Goal: Book appointment/travel/reservation

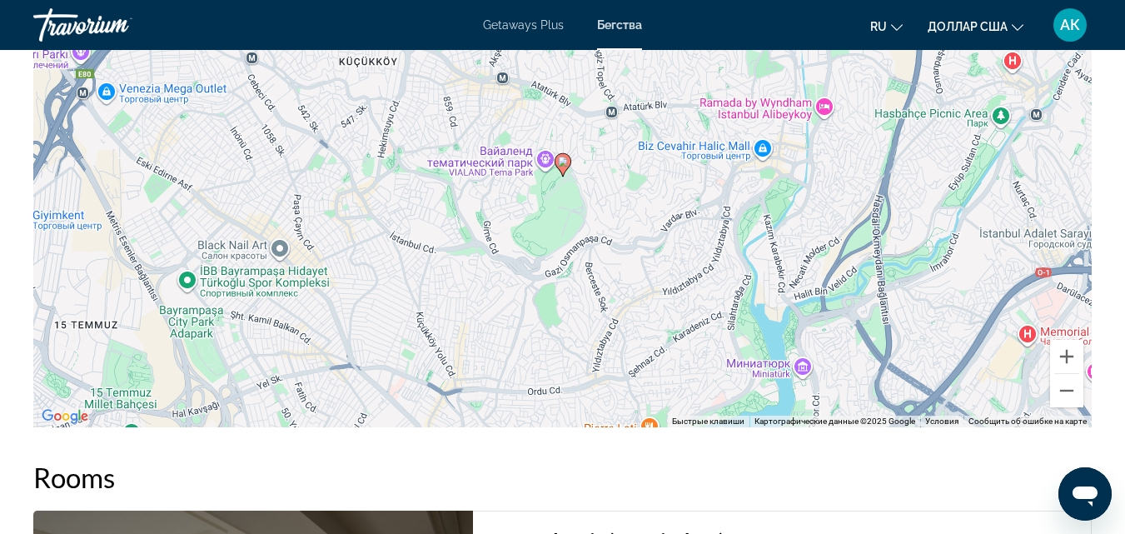
scroll to position [2249, 0]
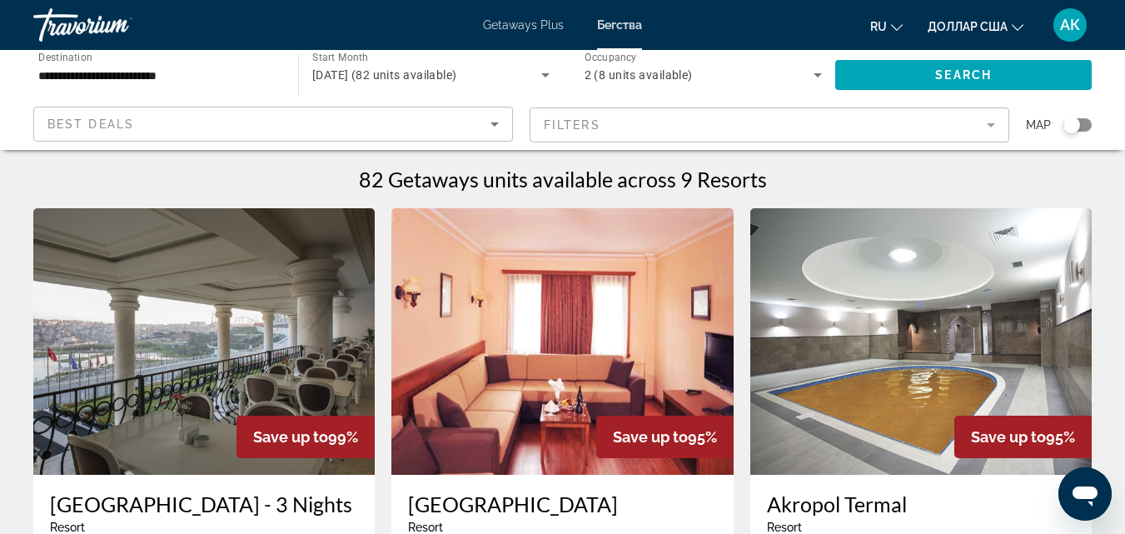
click at [603, 130] on mat-form-field "Filters" at bounding box center [770, 124] width 480 height 35
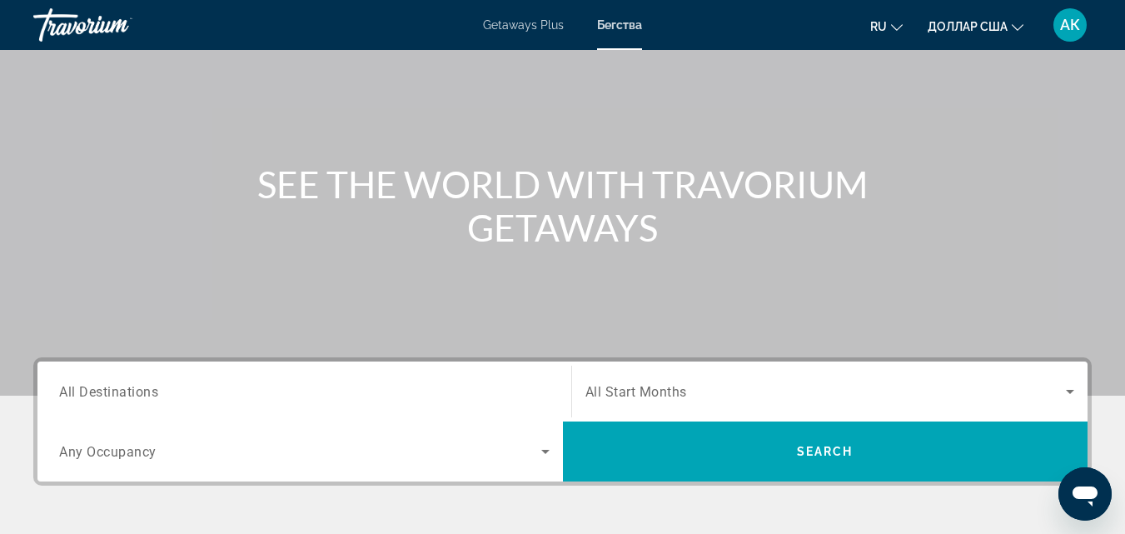
scroll to position [167, 0]
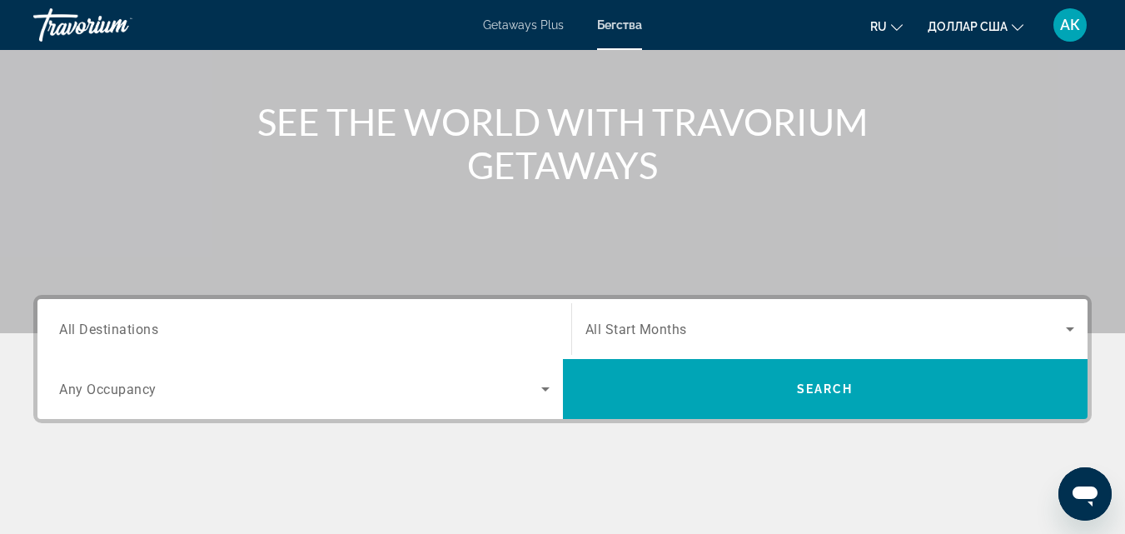
click at [127, 339] on div "Search widget" at bounding box center [304, 329] width 491 height 47
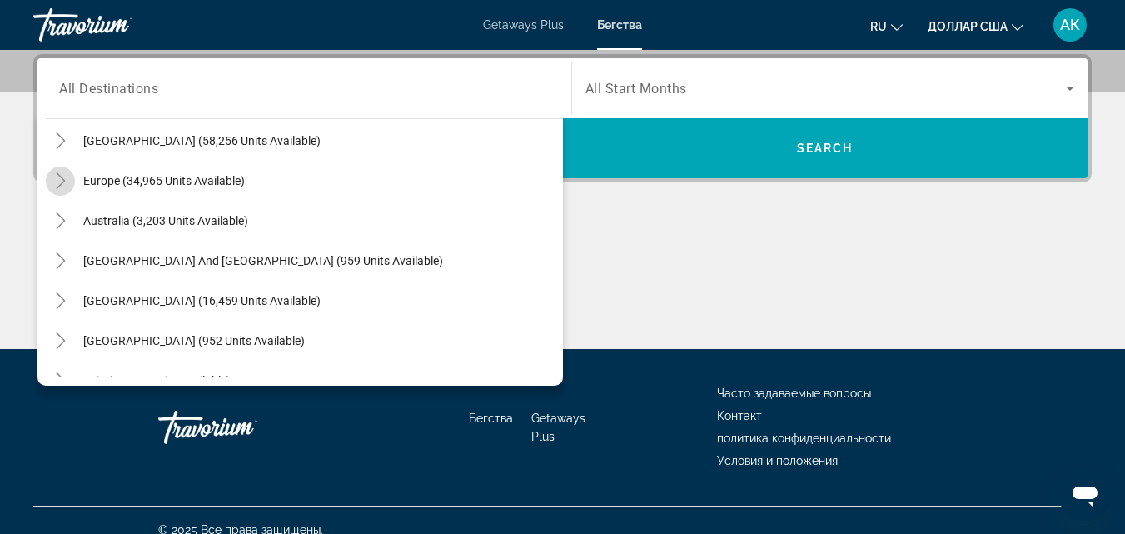
click at [65, 184] on icon "Toggle Europe (34,965 units available)" at bounding box center [60, 180] width 17 height 17
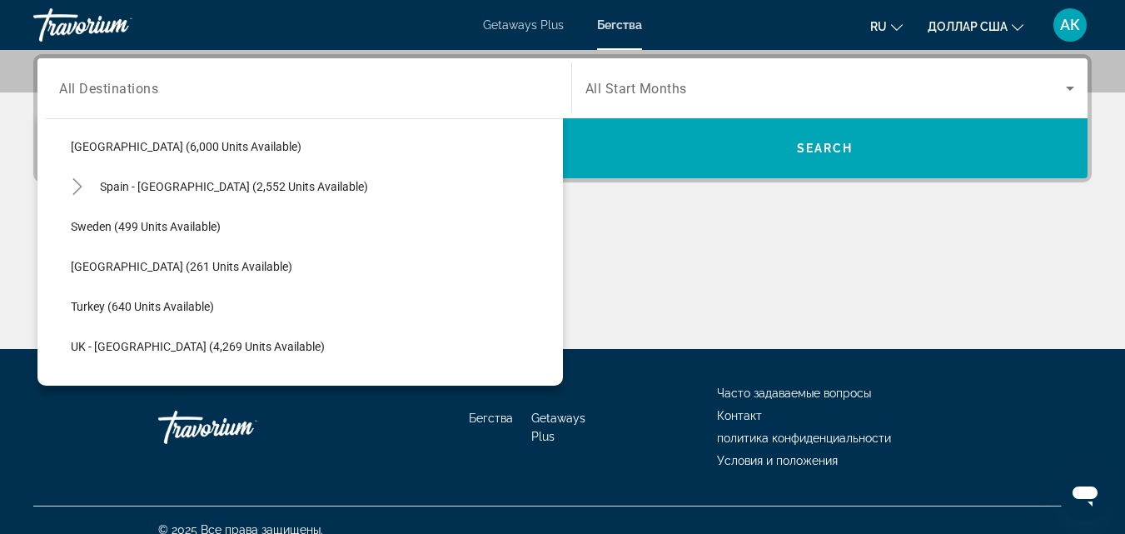
scroll to position [958, 0]
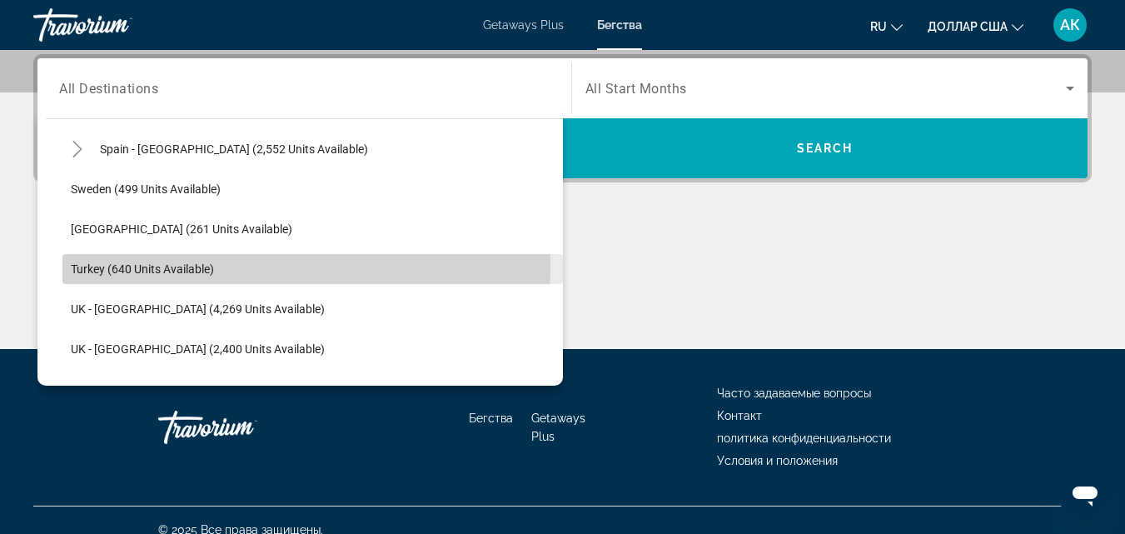
click at [114, 266] on span "Turkey (640 units available)" at bounding box center [142, 268] width 143 height 13
type input "**********"
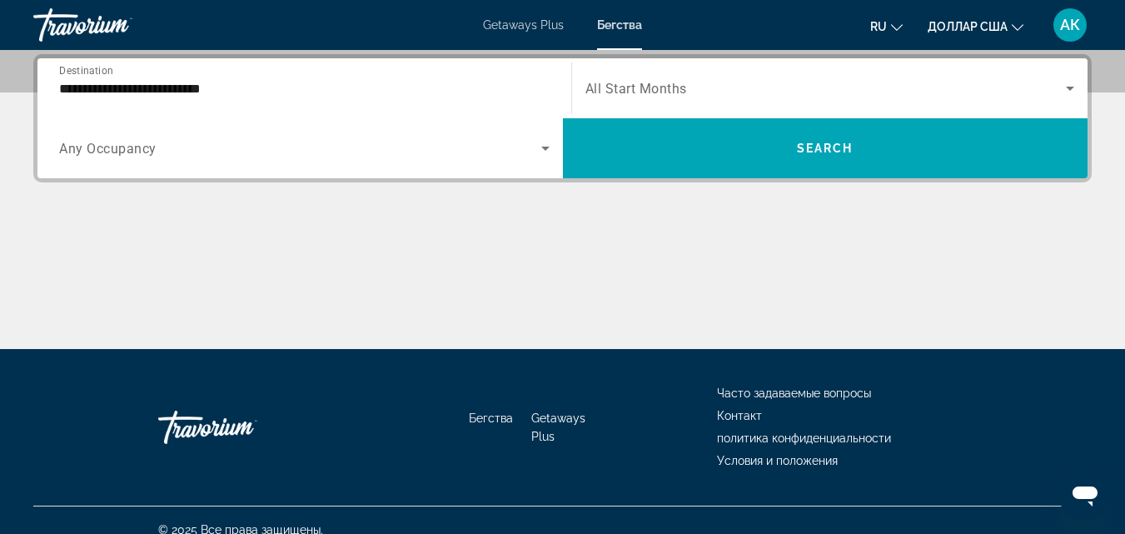
click at [107, 155] on span "Any Occupancy" at bounding box center [107, 149] width 97 height 16
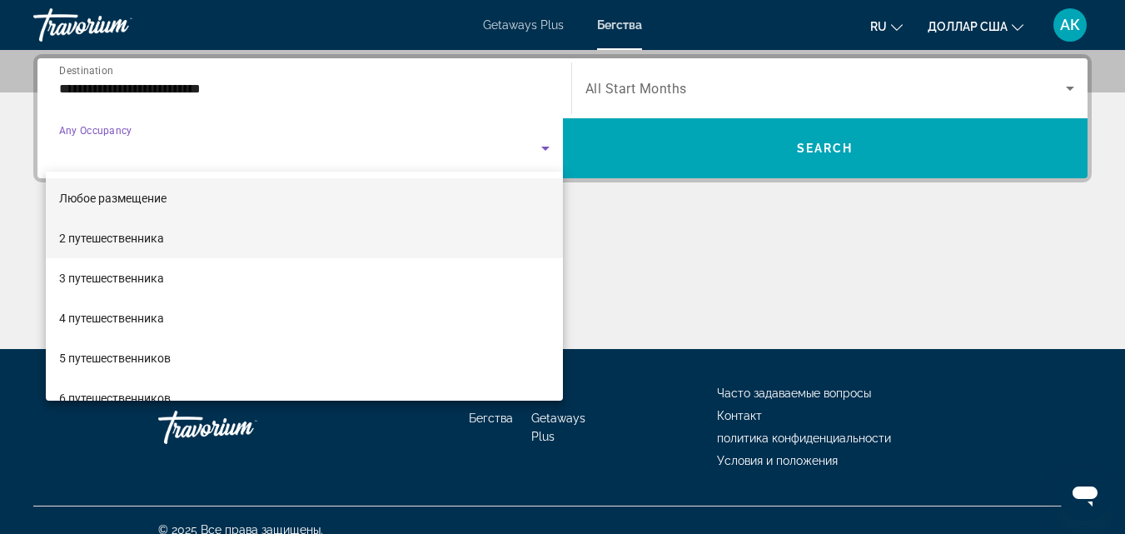
click at [111, 235] on font "2 путешественника" at bounding box center [111, 238] width 105 height 13
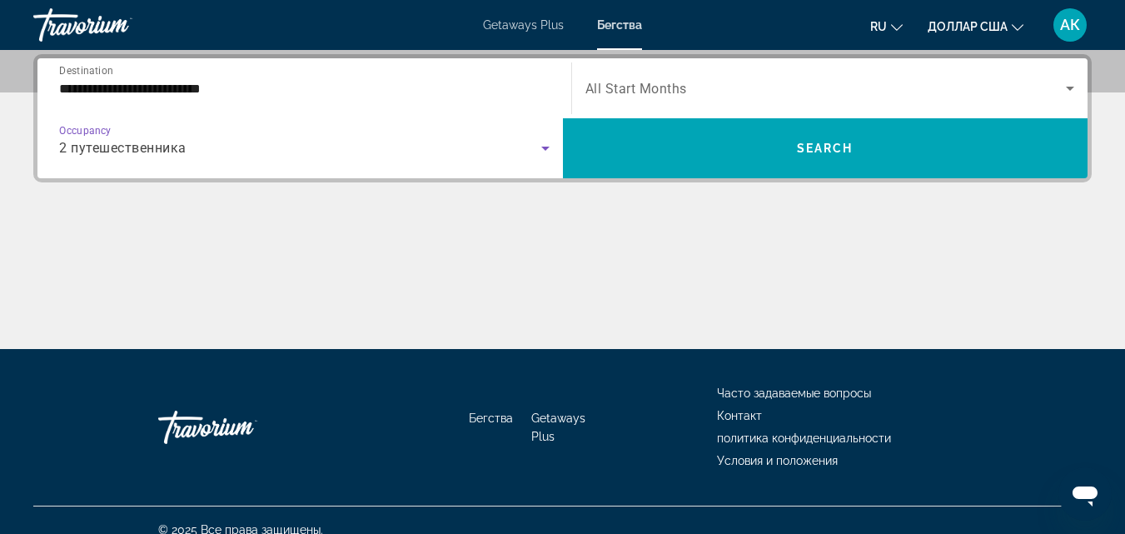
click at [690, 79] on span "Search widget" at bounding box center [826, 88] width 481 height 20
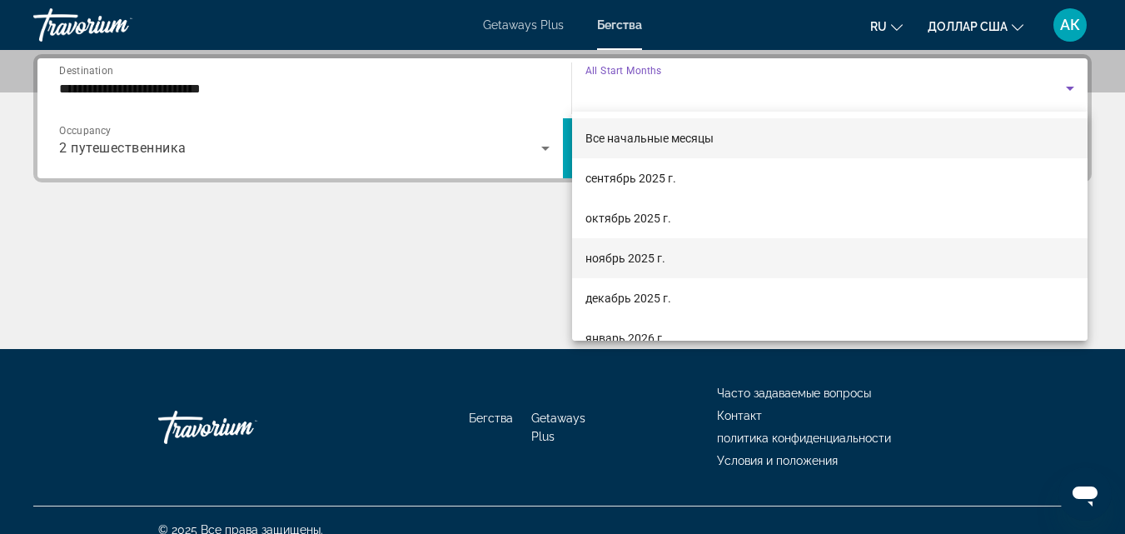
click at [610, 267] on span "ноябрь 2025 г." at bounding box center [626, 258] width 80 height 20
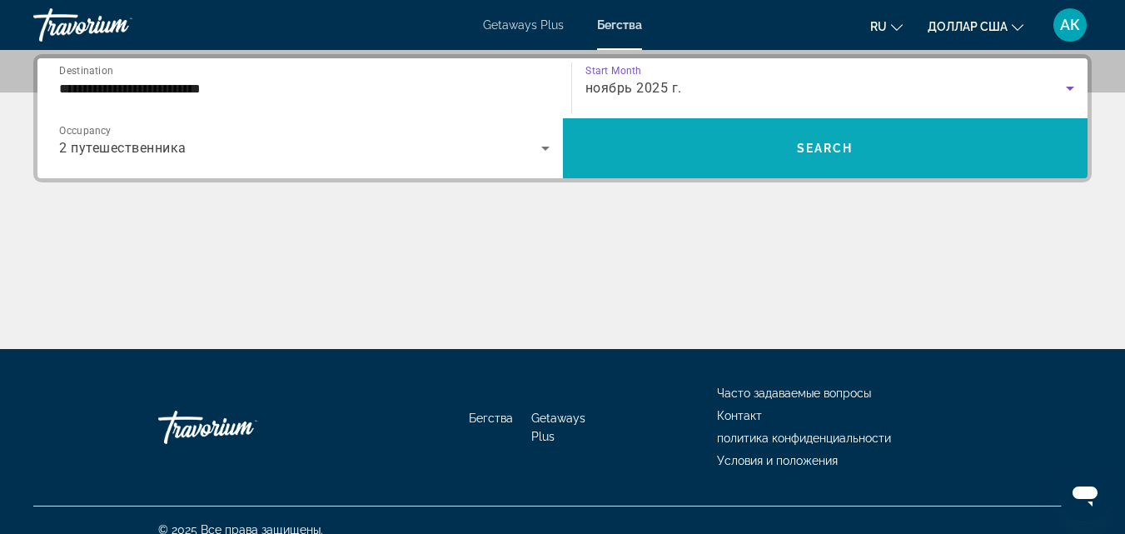
click at [802, 151] on span "Search" at bounding box center [825, 148] width 57 height 13
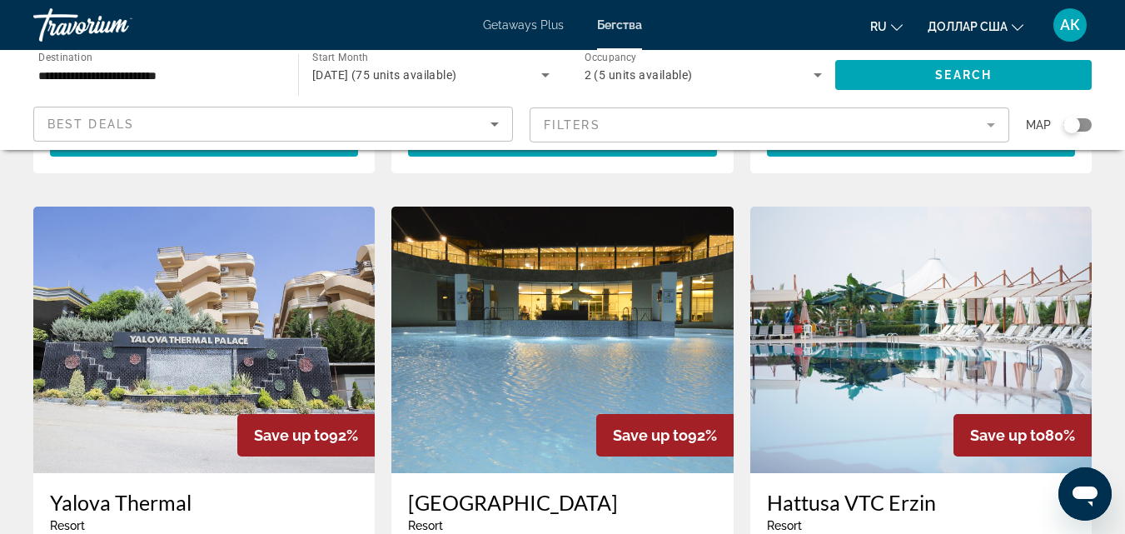
scroll to position [1166, 0]
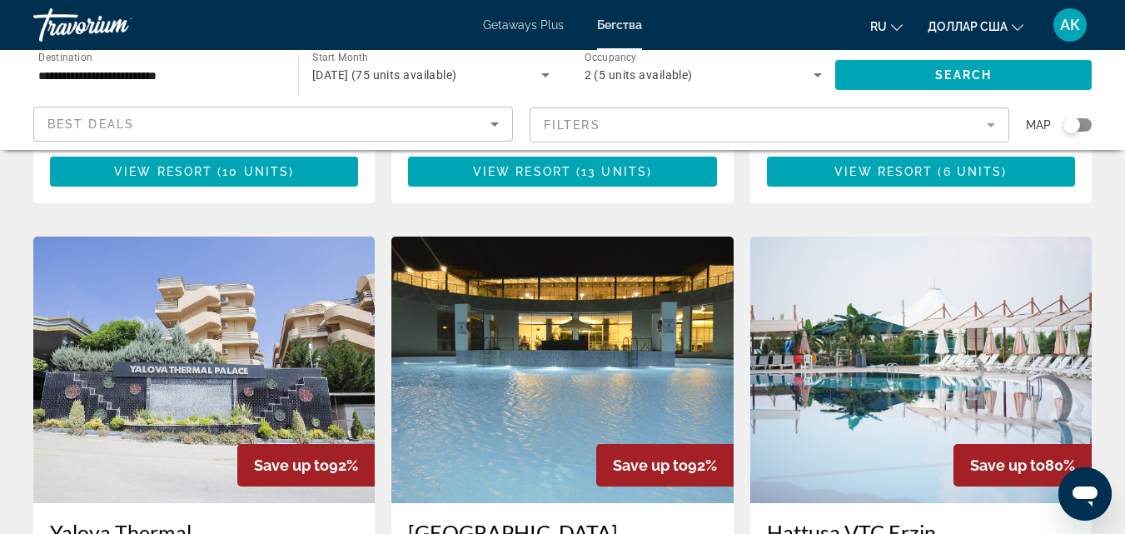
click at [543, 310] on img "Основное содержание" at bounding box center [561, 370] width 341 height 267
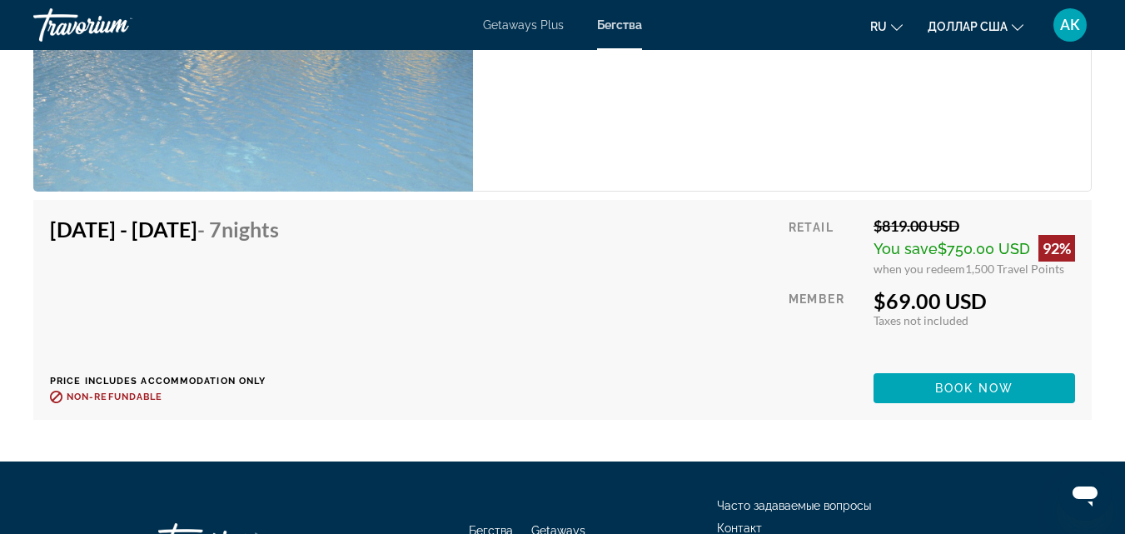
scroll to position [3415, 0]
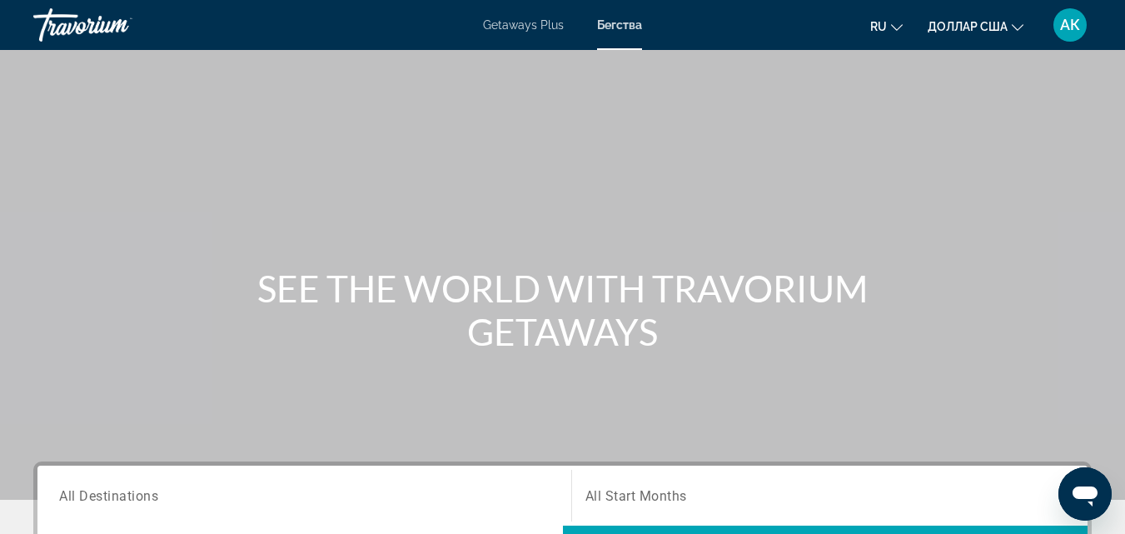
click at [504, 31] on font "Getaways Plus" at bounding box center [523, 24] width 81 height 13
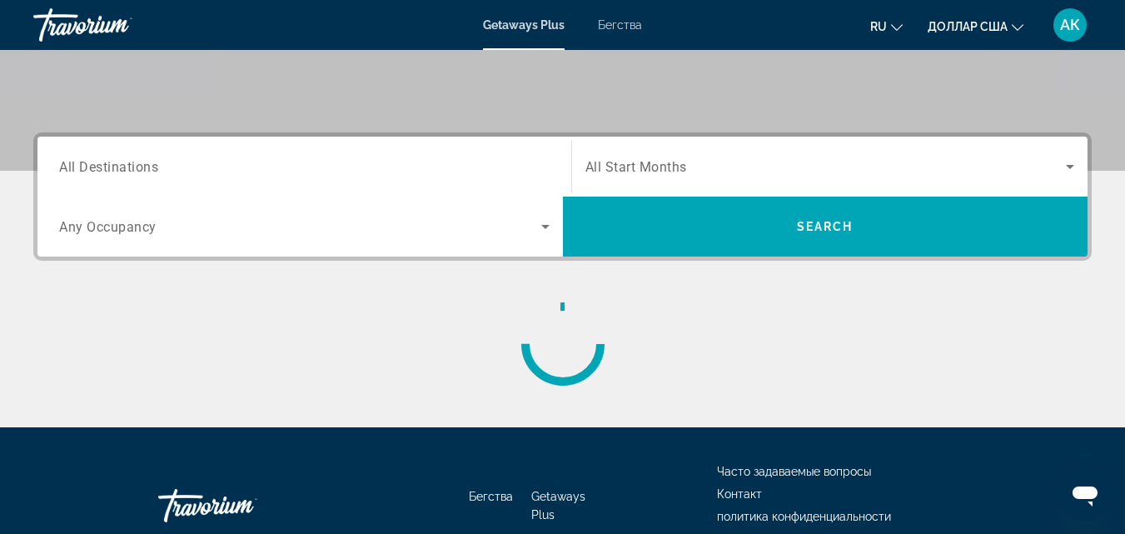
scroll to position [333, 0]
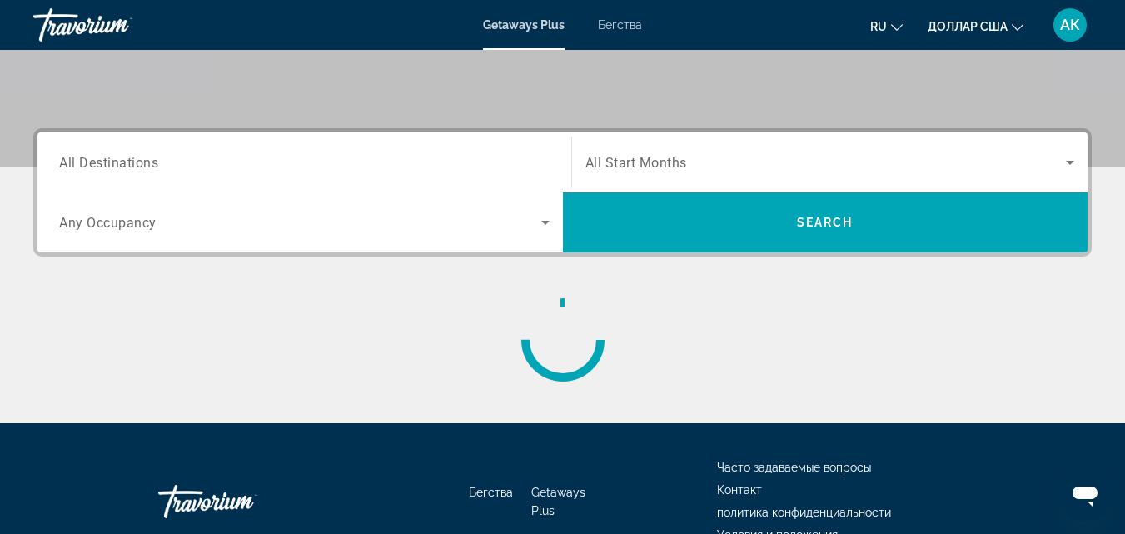
click at [128, 167] on span "All Destinations" at bounding box center [108, 162] width 99 height 16
click at [128, 167] on input "Destination All Destinations" at bounding box center [304, 163] width 491 height 20
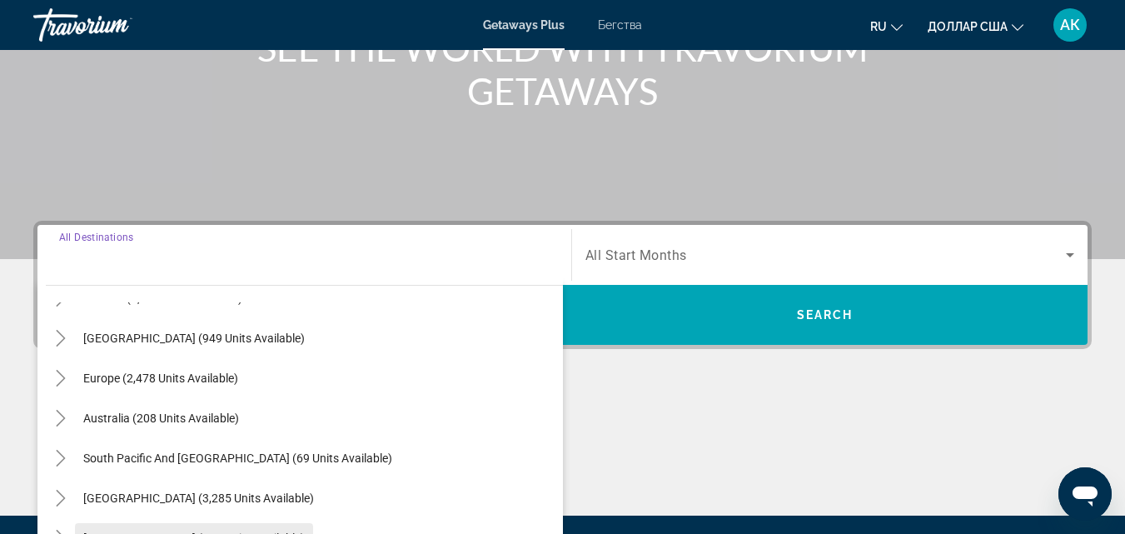
scroll to position [167, 0]
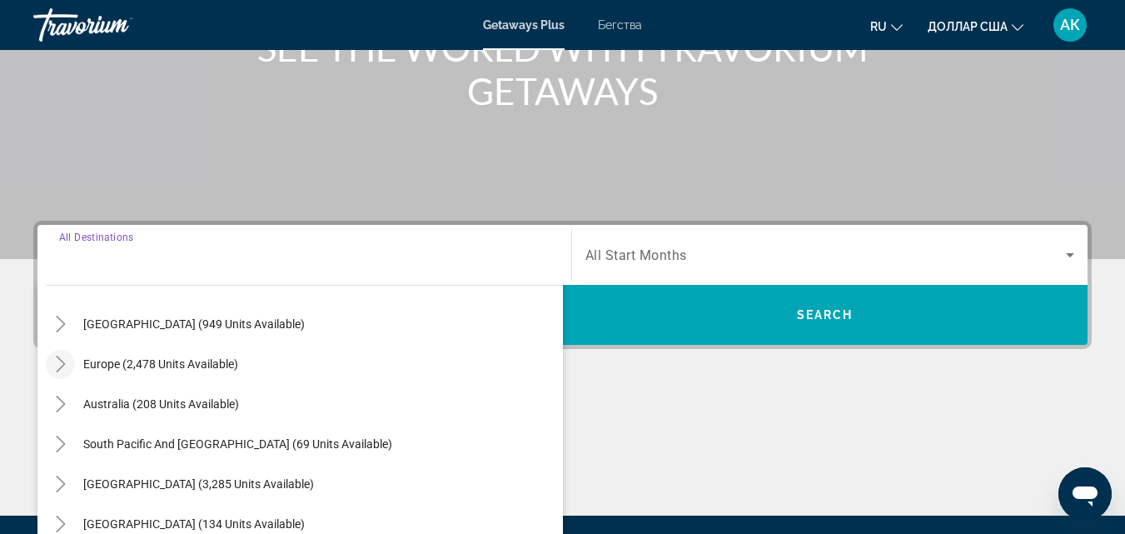
click at [57, 371] on icon "Toggle Europe (2,478 units available)" at bounding box center [60, 364] width 9 height 17
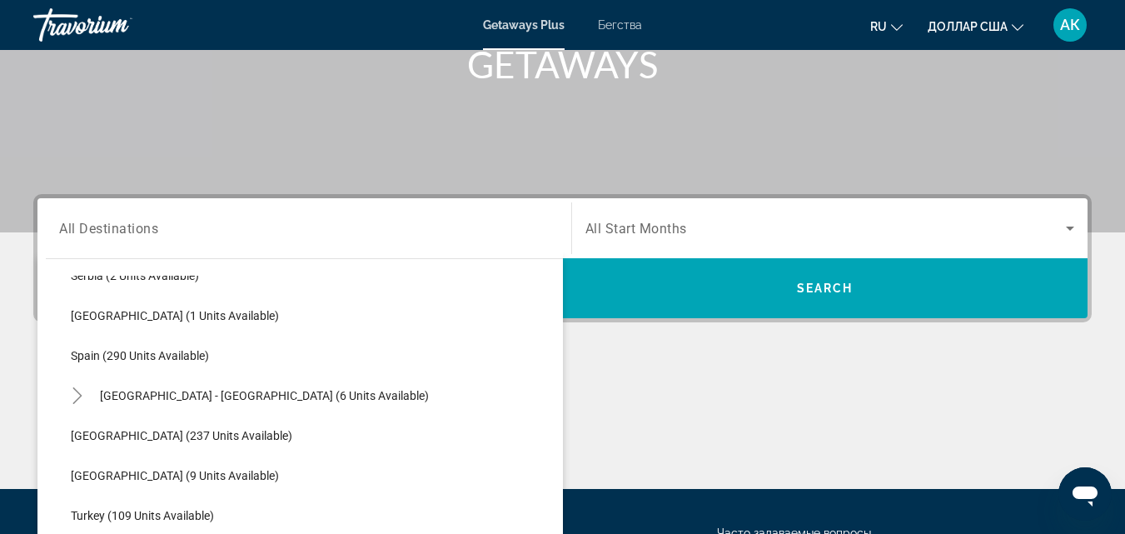
scroll to position [875, 0]
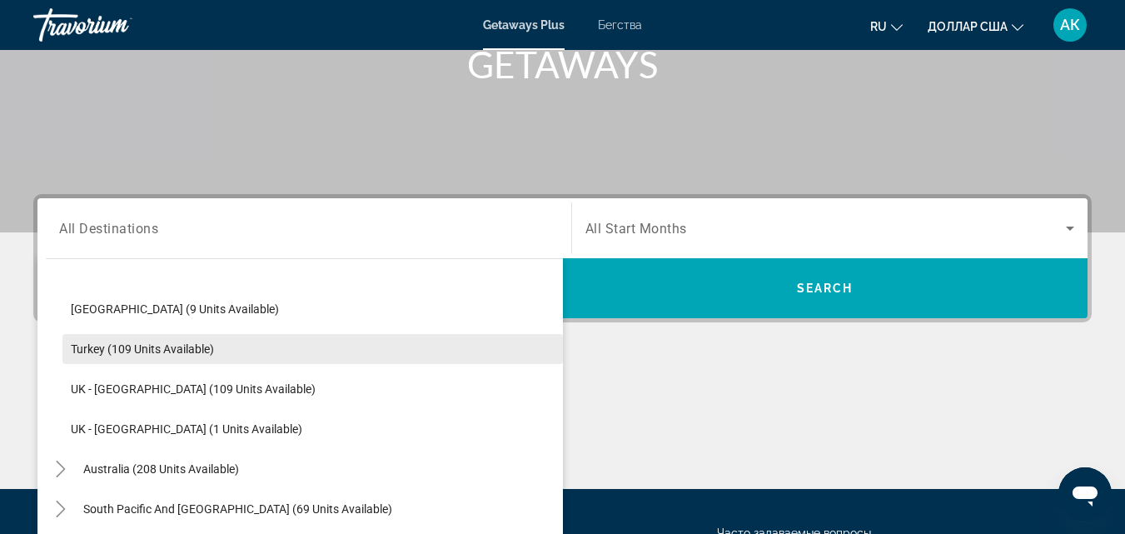
click at [100, 351] on span "Turkey (109 units available)" at bounding box center [142, 348] width 143 height 13
type input "**********"
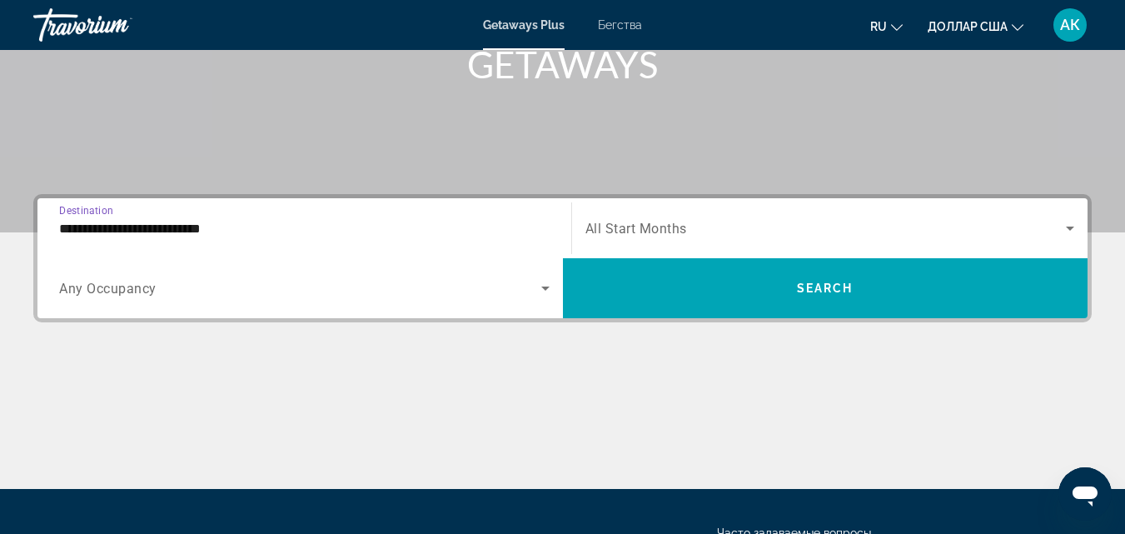
scroll to position [407, 0]
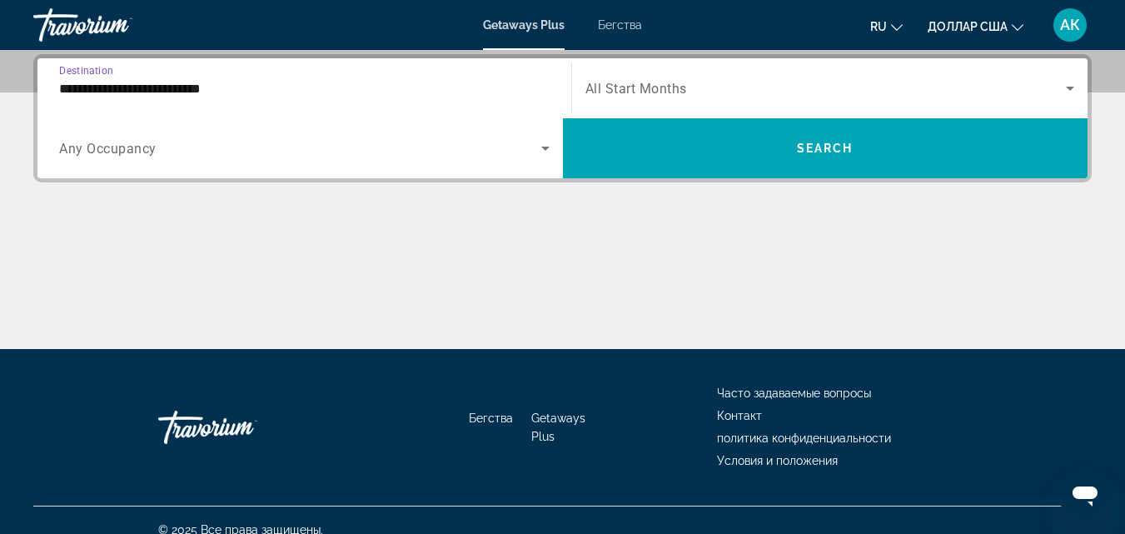
click at [124, 153] on span "Any Occupancy" at bounding box center [107, 149] width 97 height 16
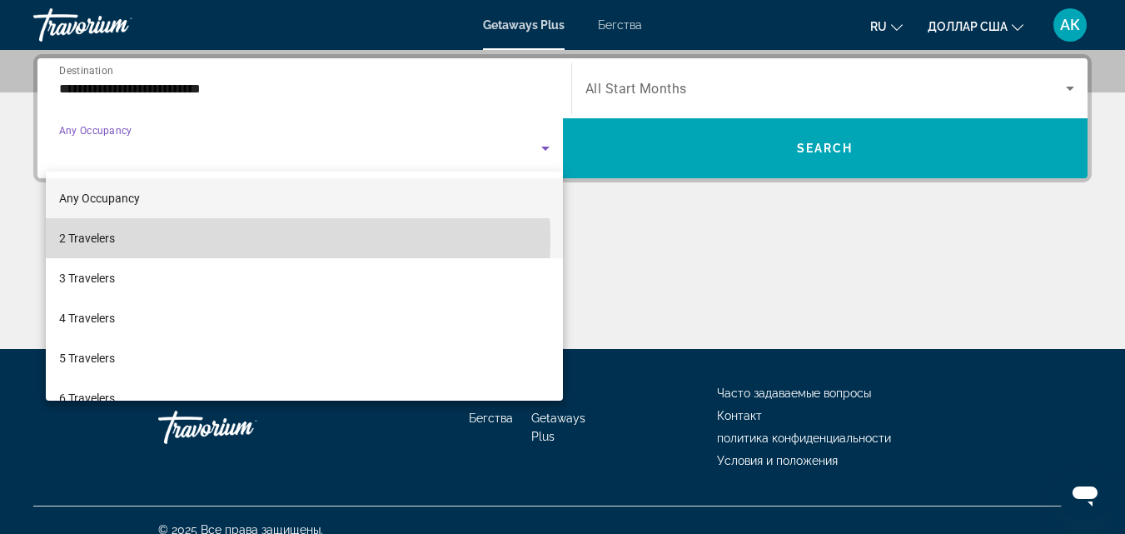
drag, startPoint x: 110, startPoint y: 241, endPoint x: 137, endPoint y: 237, distance: 26.9
click at [112, 242] on span "2 Travelers" at bounding box center [87, 238] width 56 height 20
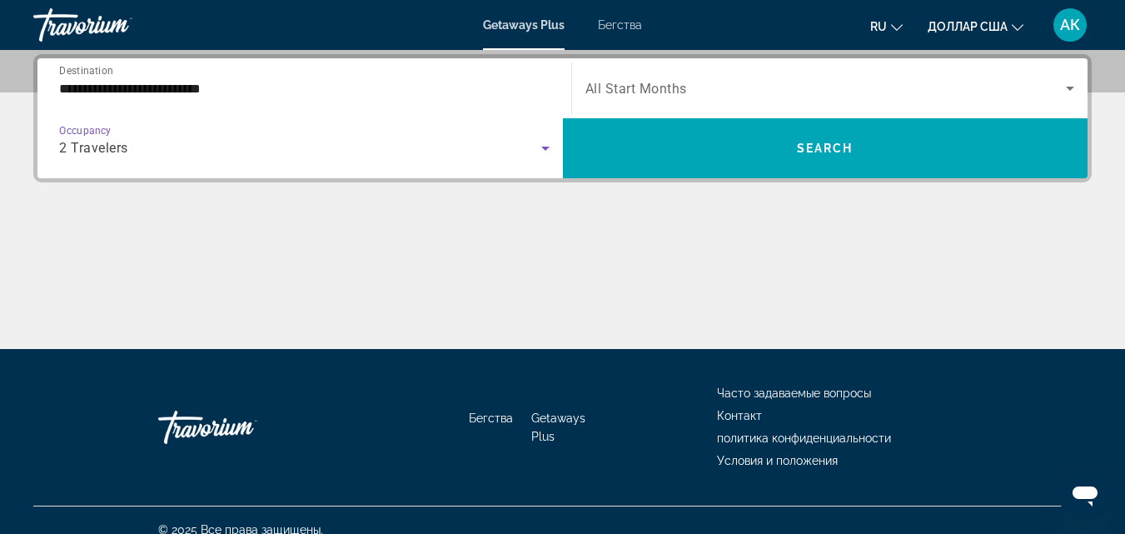
click at [663, 93] on span "All Start Months" at bounding box center [637, 89] width 102 height 16
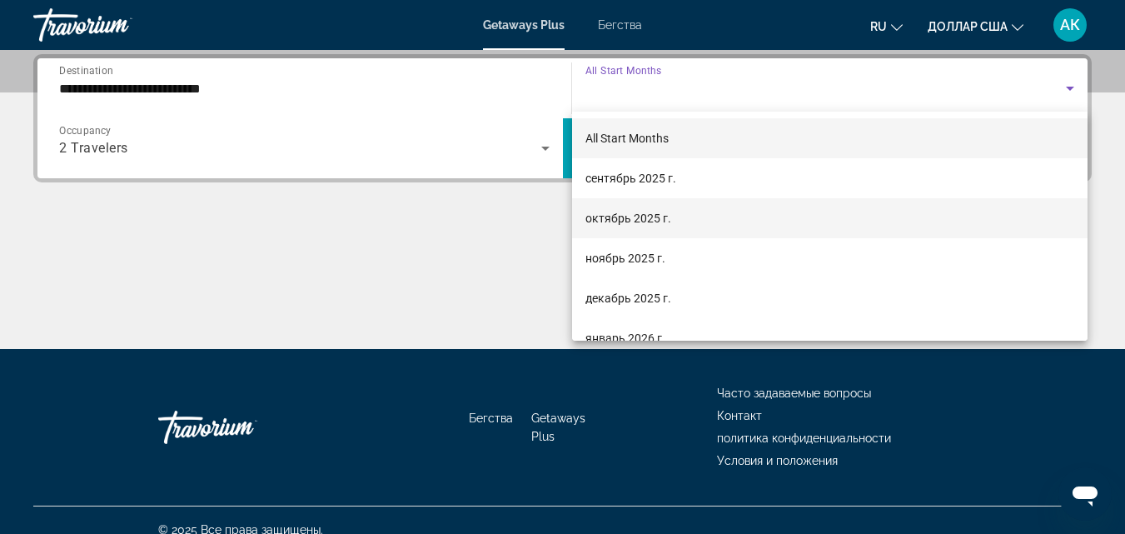
click at [619, 218] on span "октябрь 2025 г." at bounding box center [629, 218] width 86 height 20
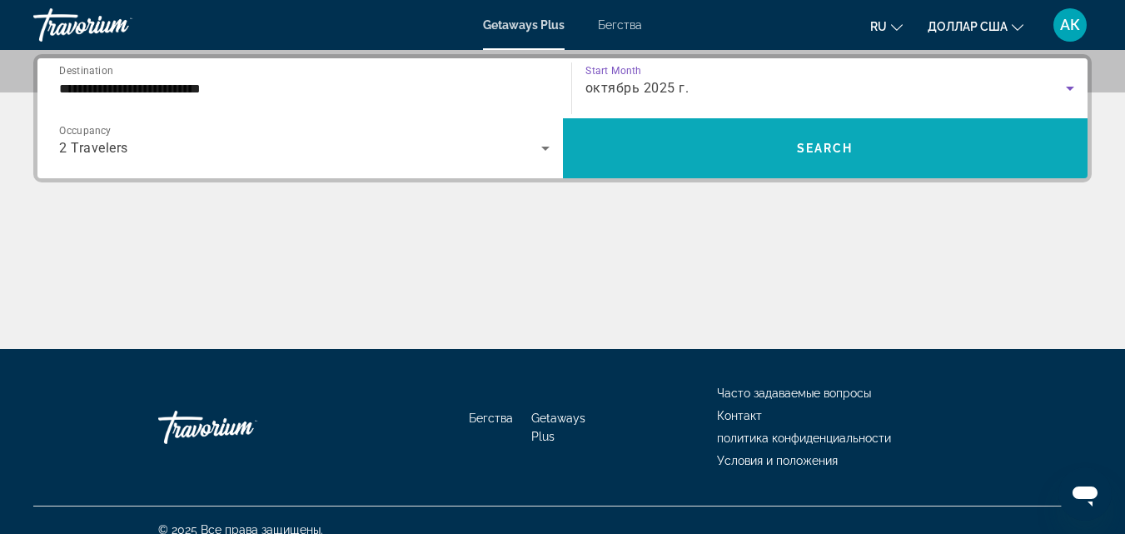
click at [813, 151] on span "Search" at bounding box center [825, 148] width 57 height 13
